Goal: Information Seeking & Learning: Find specific fact

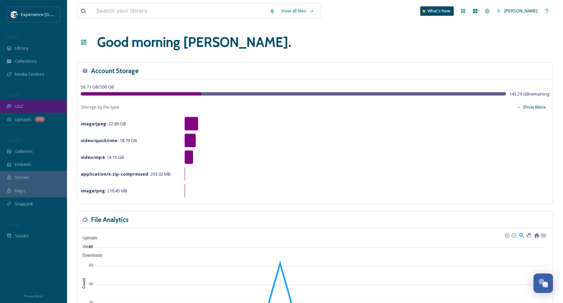
click at [28, 102] on div "UGC" at bounding box center [33, 106] width 67 height 13
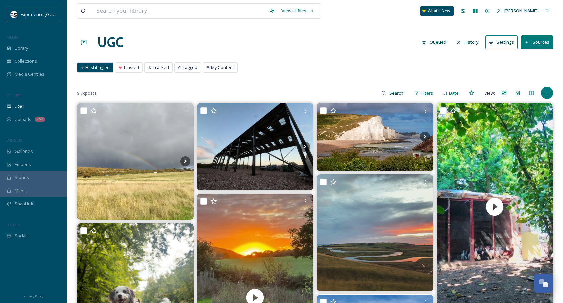
click at [438, 39] on button "Queued" at bounding box center [433, 41] width 31 height 13
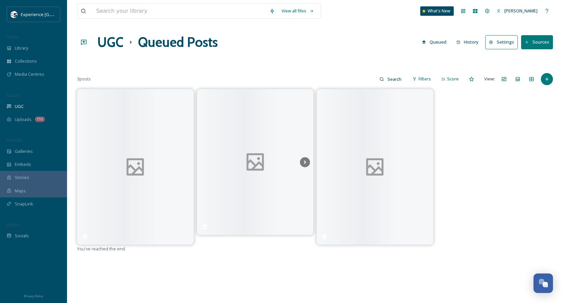
click at [476, 39] on button "History" at bounding box center [467, 41] width 29 height 13
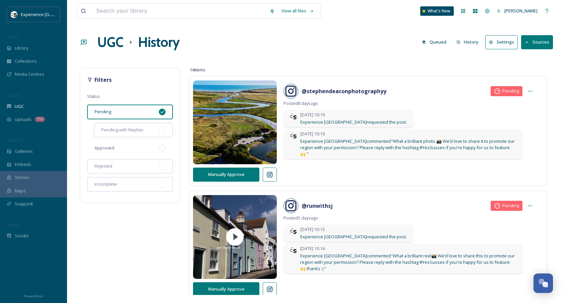
click at [126, 149] on div "Approved" at bounding box center [130, 148] width 86 height 15
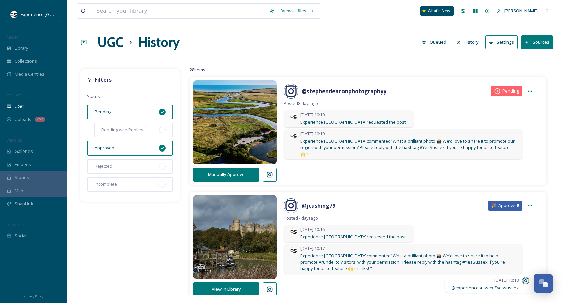
click at [144, 111] on div "Pending" at bounding box center [130, 111] width 86 height 15
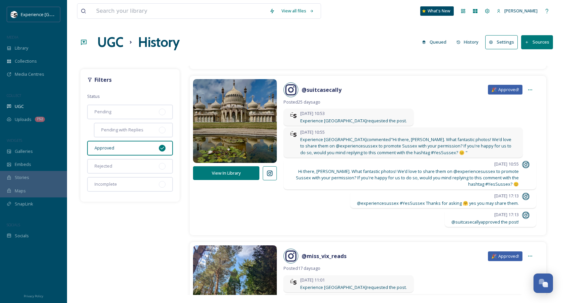
scroll to position [191, 0]
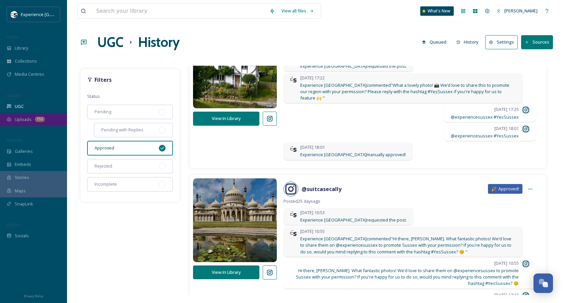
click at [39, 116] on div "Uploads 752" at bounding box center [33, 119] width 67 height 13
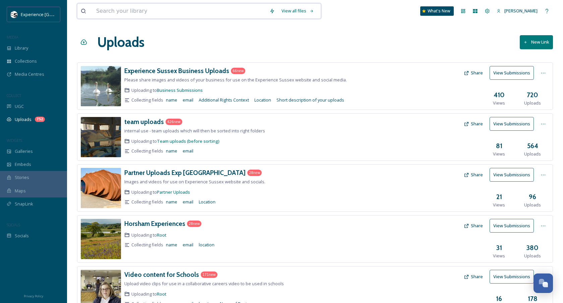
click at [241, 12] on input at bounding box center [179, 11] width 173 height 15
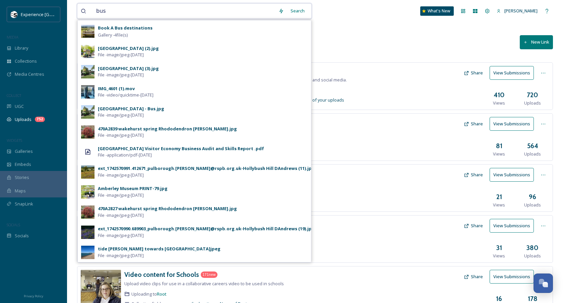
type input "bus"
click at [306, 11] on div "Search" at bounding box center [297, 10] width 21 height 13
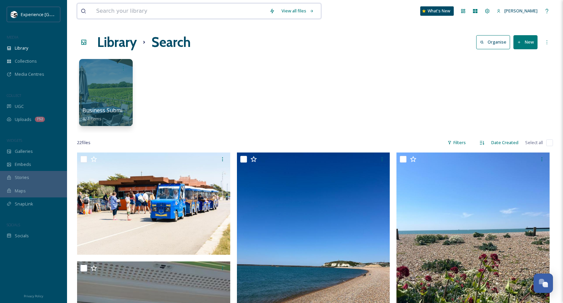
click at [153, 10] on input at bounding box center [179, 11] width 173 height 15
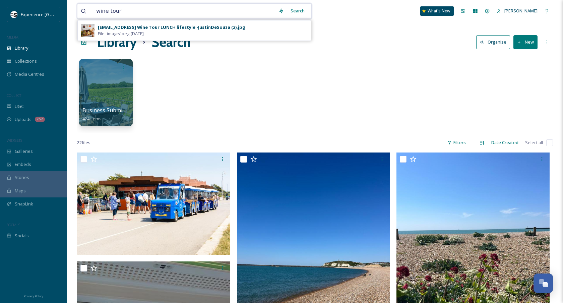
click at [151, 10] on input "wine tour" at bounding box center [184, 11] width 182 height 15
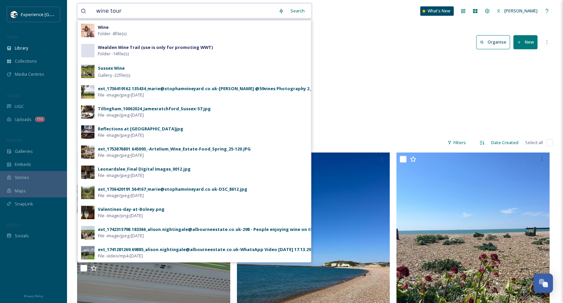
click at [151, 10] on input "wine tour" at bounding box center [184, 11] width 182 height 15
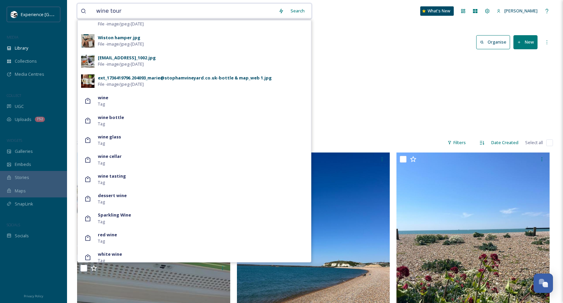
scroll to position [397, 0]
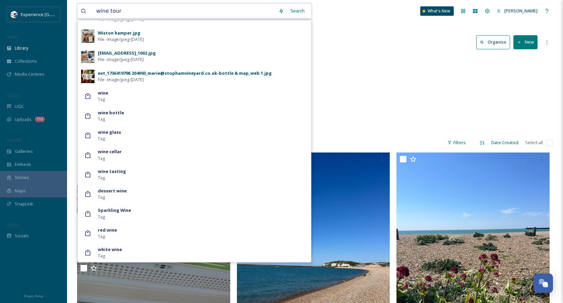
click at [139, 15] on input "wine tour" at bounding box center [184, 11] width 182 height 15
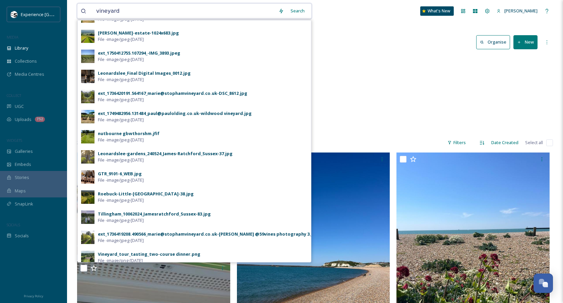
scroll to position [115, 0]
click at [206, 11] on input "vineyard" at bounding box center [184, 11] width 182 height 15
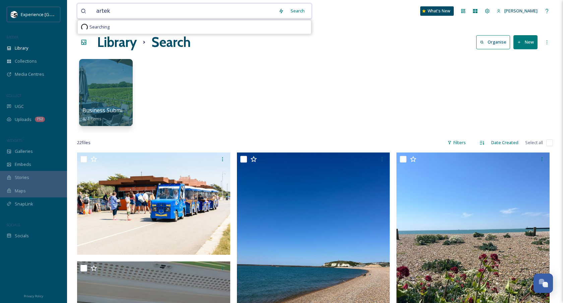
scroll to position [0, 0]
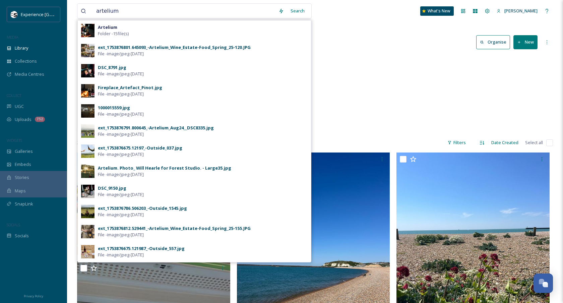
click at [297, 13] on div "Search" at bounding box center [297, 10] width 21 height 13
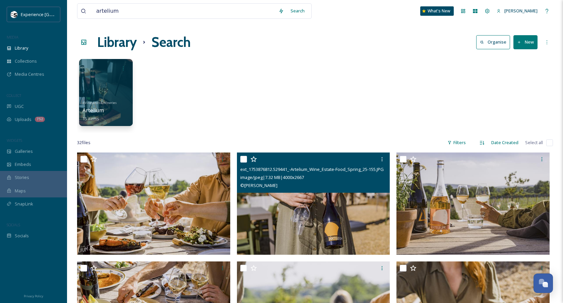
click at [375, 178] on div "image/jpeg | 7.32 MB | 4000 x 2667" at bounding box center [314, 177] width 148 height 8
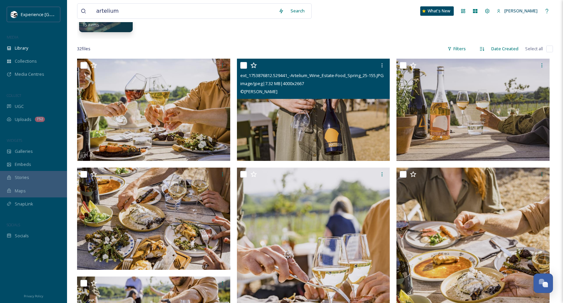
scroll to position [103, 0]
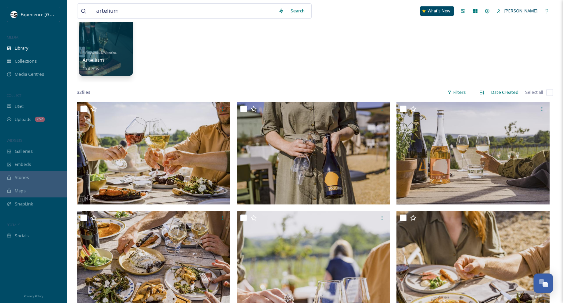
scroll to position [0, 0]
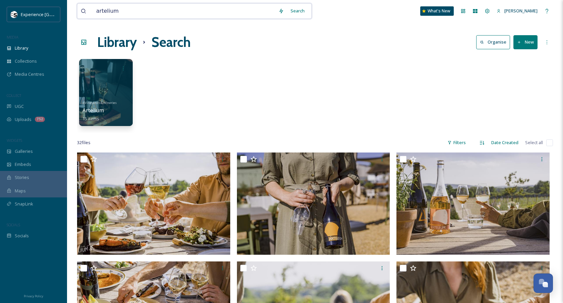
click at [211, 12] on input "artelium" at bounding box center [184, 11] width 182 height 15
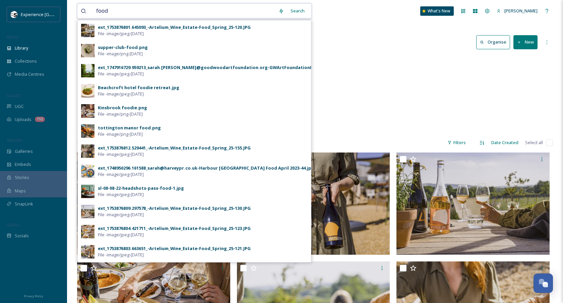
type input "food"
click at [307, 9] on div "Search" at bounding box center [297, 10] width 21 height 13
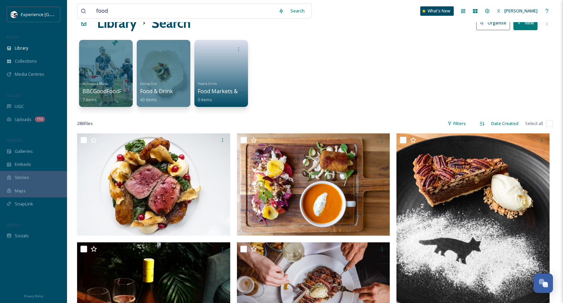
scroll to position [24, 0]
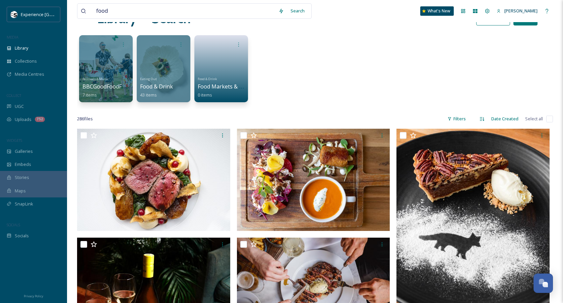
click at [456, 119] on div "Filters" at bounding box center [456, 118] width 25 height 13
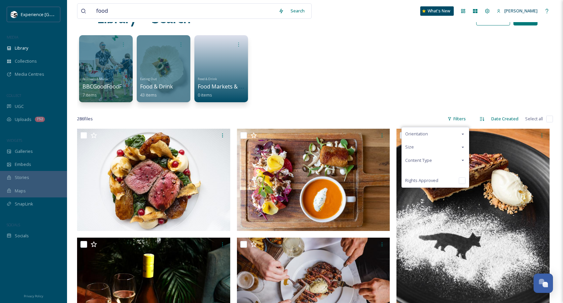
click at [426, 156] on div "Content Type" at bounding box center [434, 160] width 67 height 13
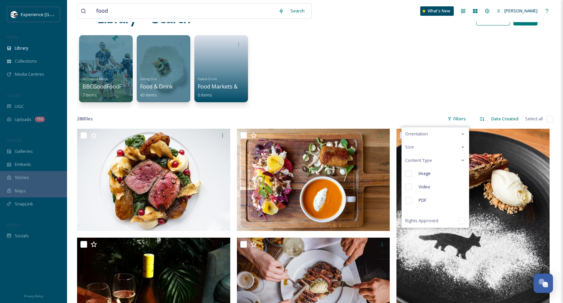
click at [422, 184] on span "Video" at bounding box center [424, 186] width 12 height 6
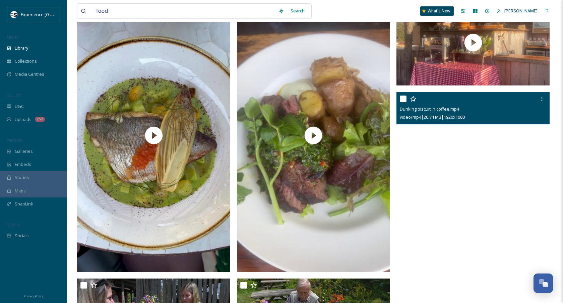
scroll to position [783, 0]
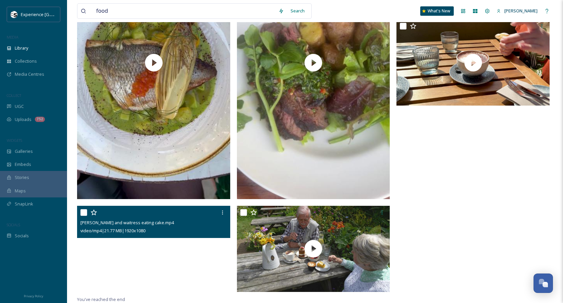
click at [193, 271] on video "Lauren and waitress eating cake.mp4" at bounding box center [153, 249] width 153 height 86
